Goal: Information Seeking & Learning: Learn about a topic

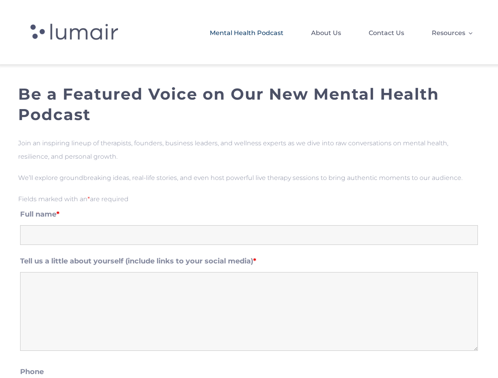
click at [249, 189] on div "Join an inspiring lineup of therapists, founders, business leaders, and wellnes…" at bounding box center [248, 165] width 461 height 56
click at [452, 32] on span "Resources" at bounding box center [447, 32] width 33 height 13
click at [249, 227] on input "Full name *" at bounding box center [248, 235] width 457 height 20
click at [249, 305] on textarea "Tell us a little about yourself (include links to your social media) *" at bounding box center [248, 311] width 457 height 79
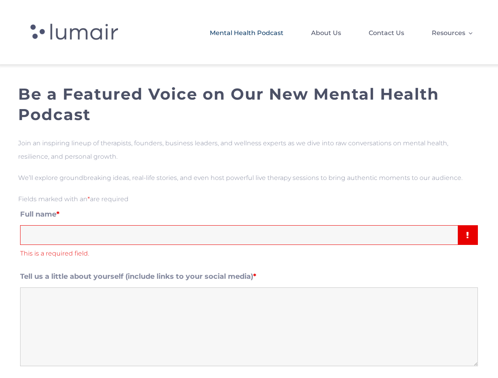
click at [249, 372] on div "**********" at bounding box center [248, 379] width 461 height 347
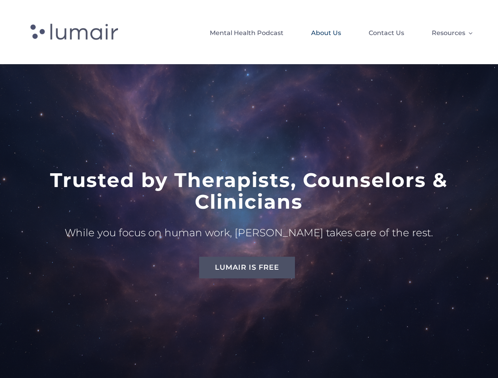
click at [249, 189] on h1 "Trusted by Therapists, Counselors & Clinicians" at bounding box center [248, 190] width 461 height 43
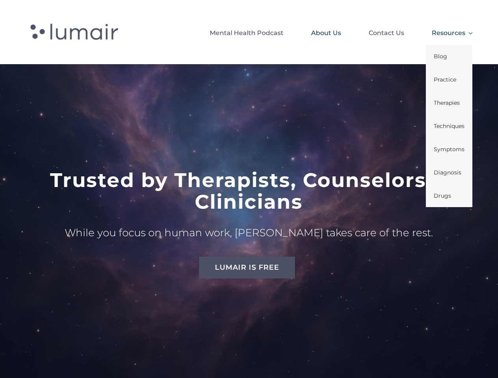
click at [452, 32] on span "Resources" at bounding box center [447, 32] width 33 height 13
